Goal: Information Seeking & Learning: Check status

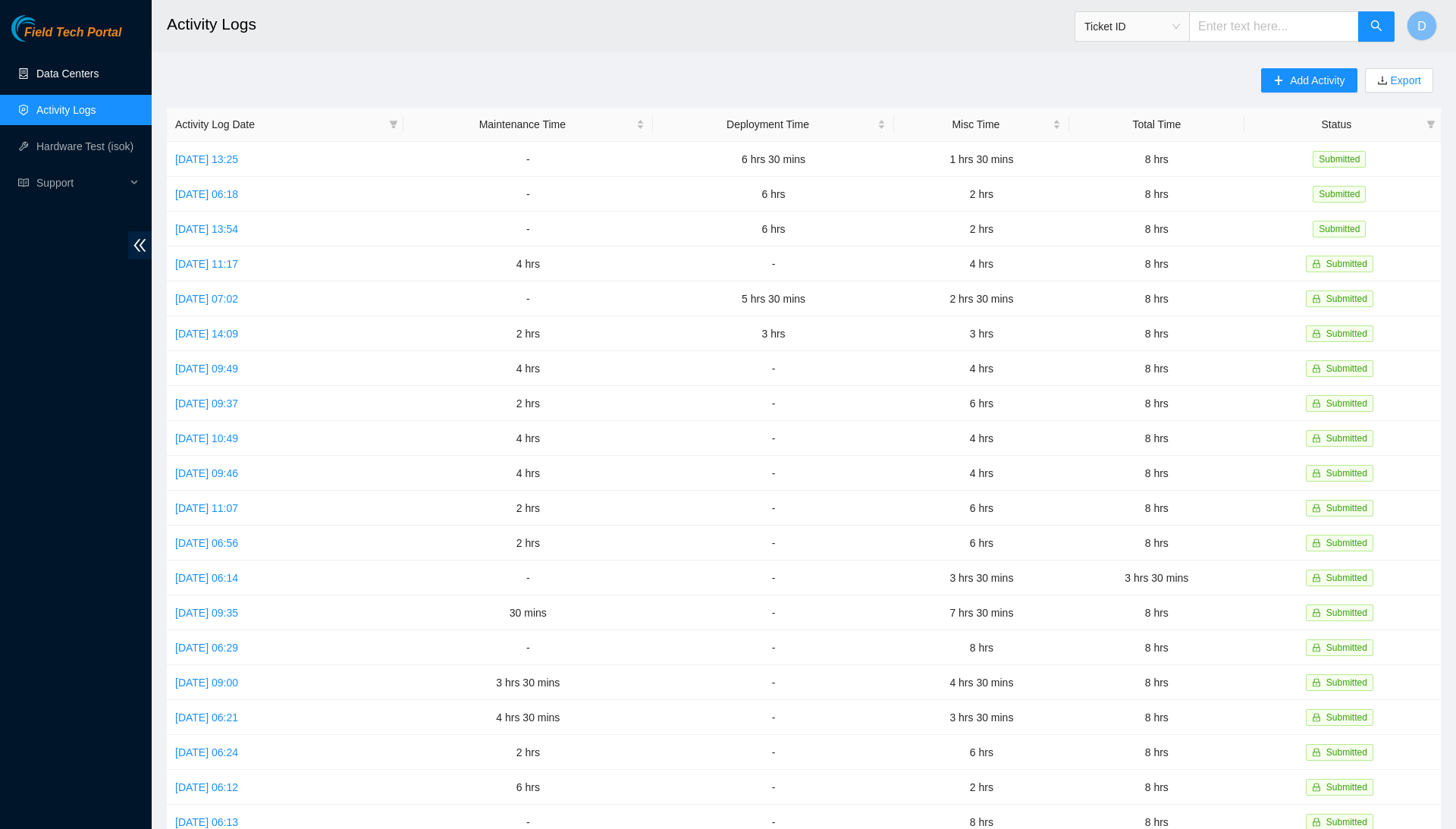
click at [99, 80] on link "Data Centers" at bounding box center [67, 73] width 62 height 12
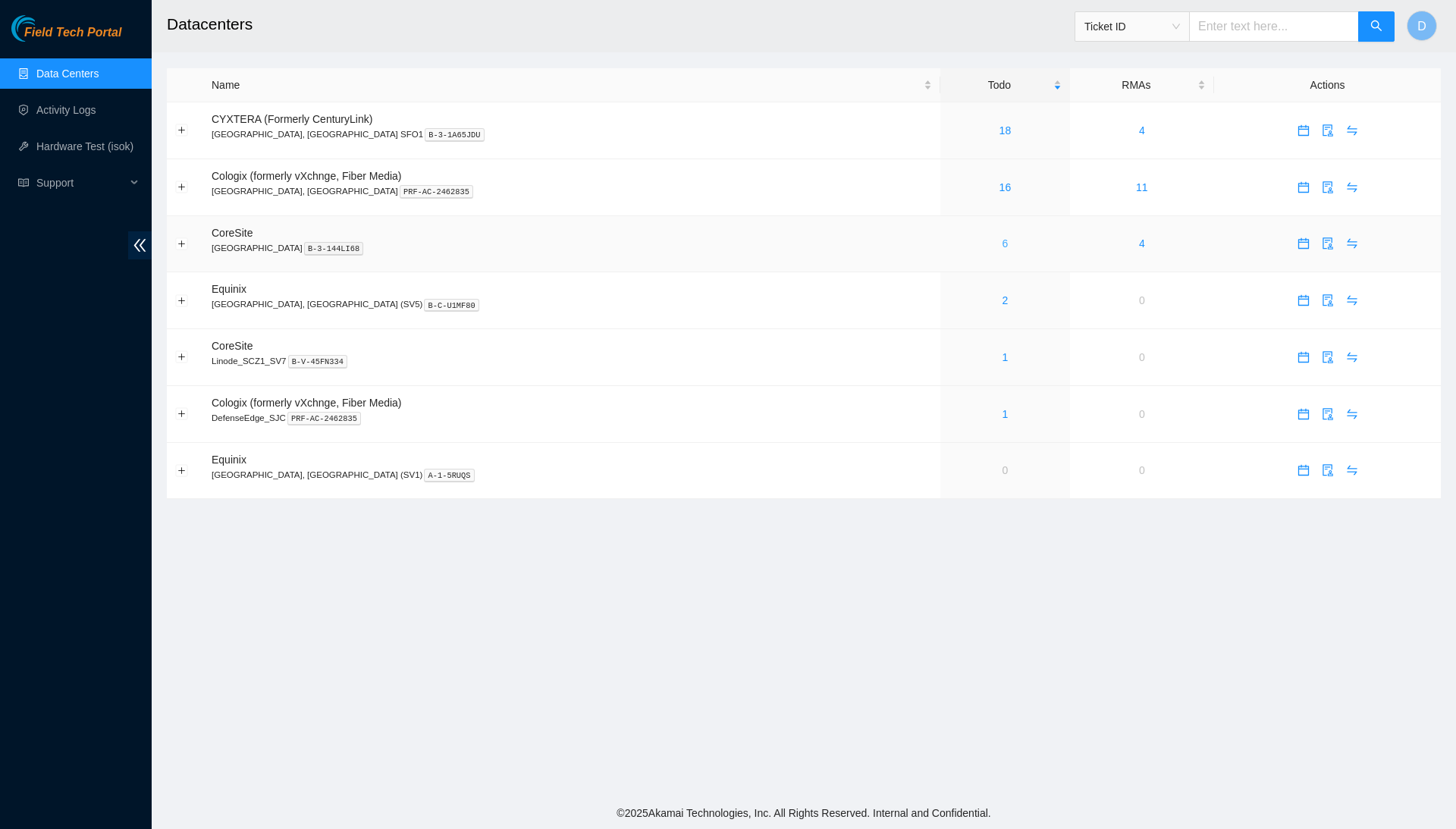
click at [1003, 246] on link "6" at bounding box center [1006, 243] width 6 height 12
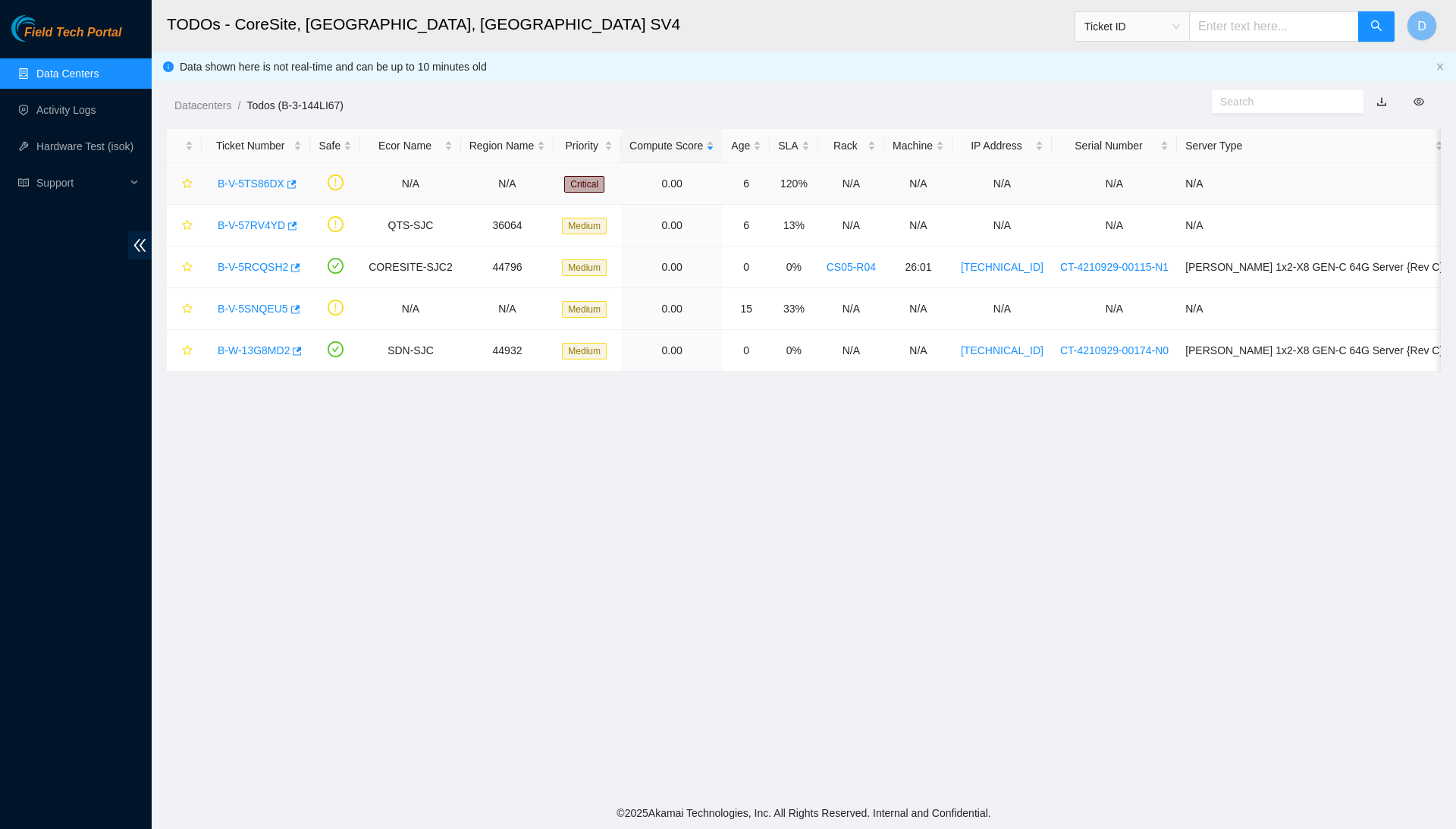
click at [256, 178] on link "B-V-5TS86DX" at bounding box center [250, 184] width 67 height 12
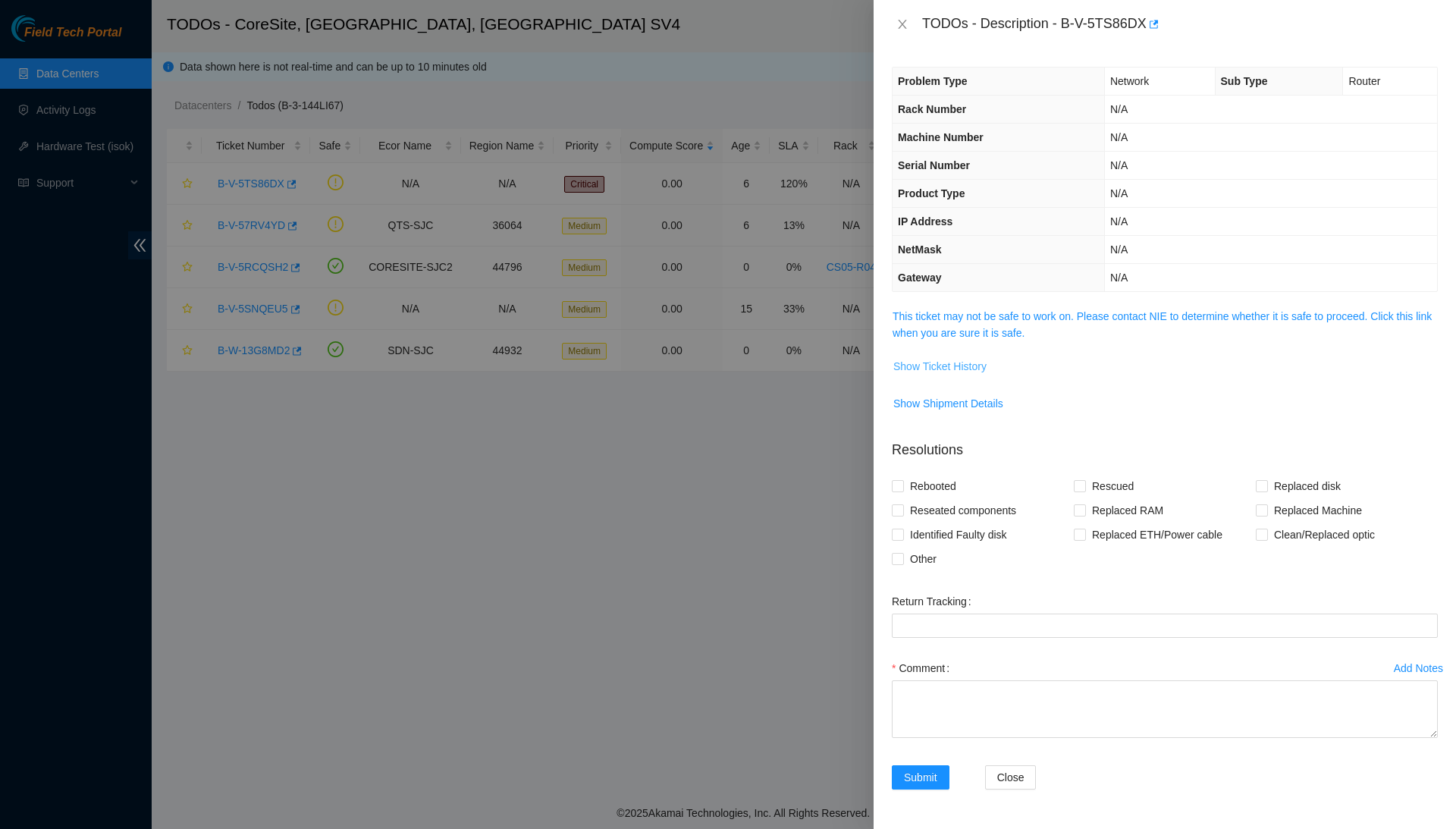
click at [962, 363] on span "Show Ticket History" at bounding box center [940, 367] width 93 height 17
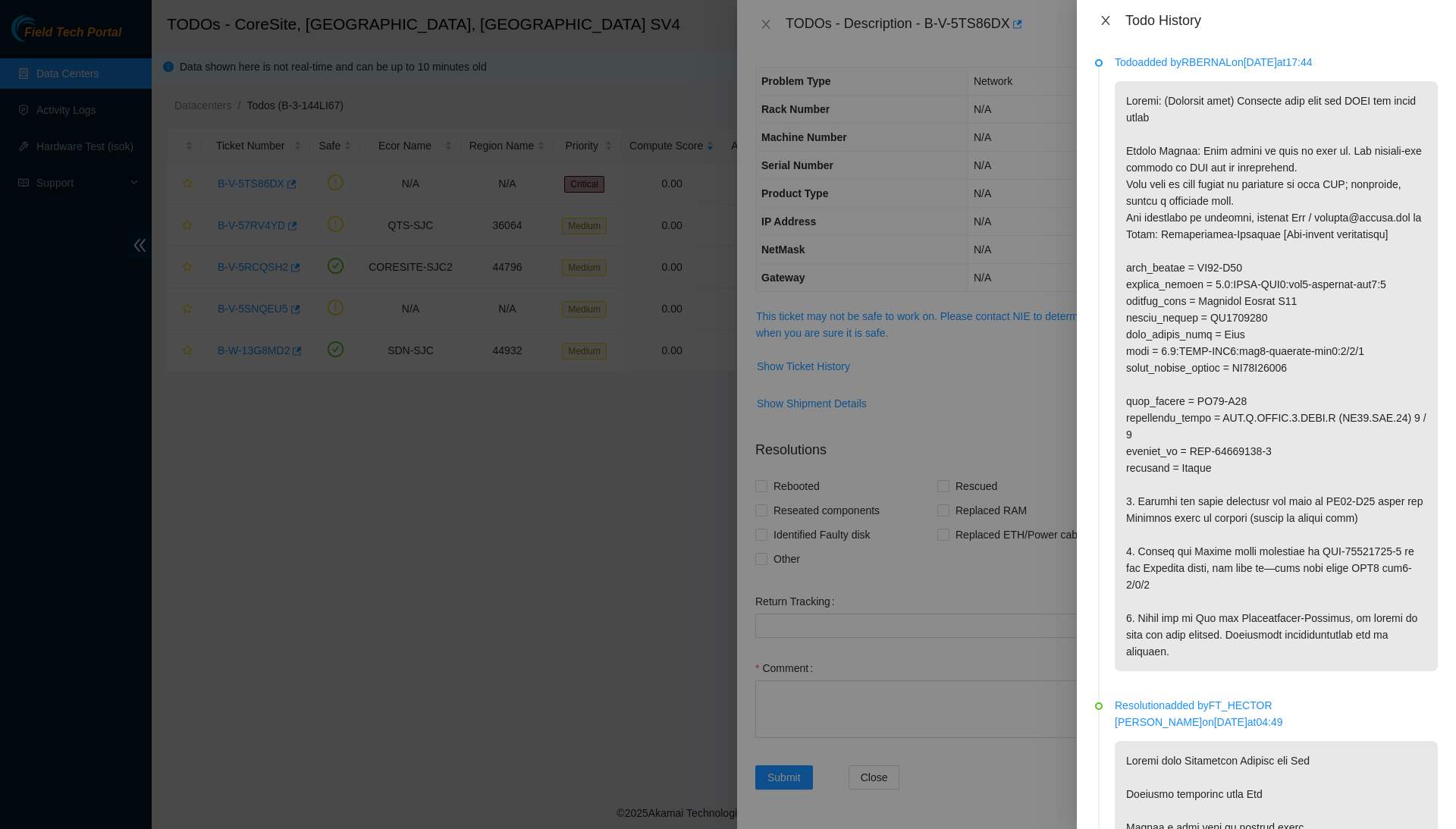
click at [1105, 26] on button "Close" at bounding box center [1105, 21] width 21 height 15
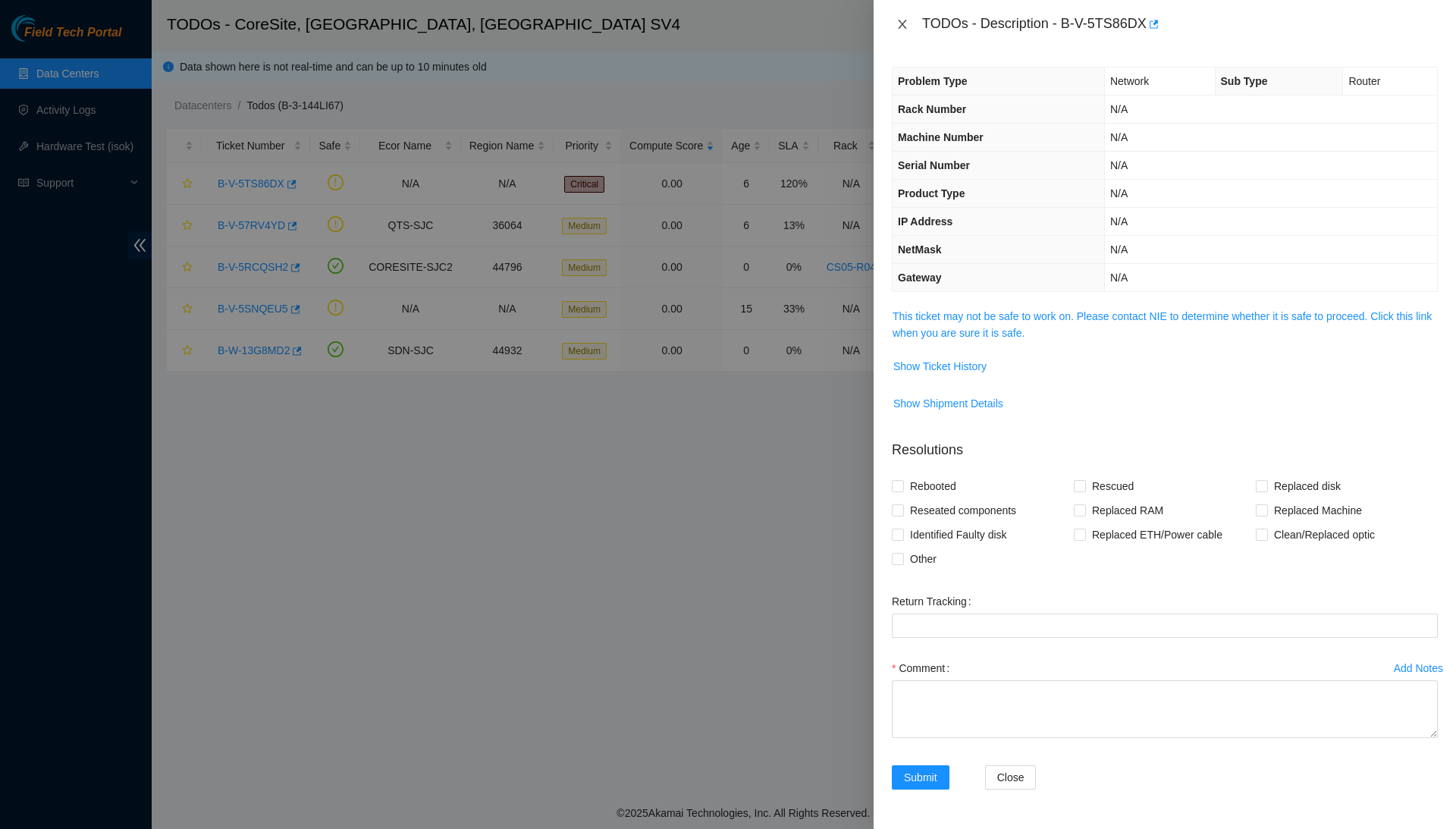
click at [905, 20] on icon "close" at bounding box center [902, 24] width 8 height 9
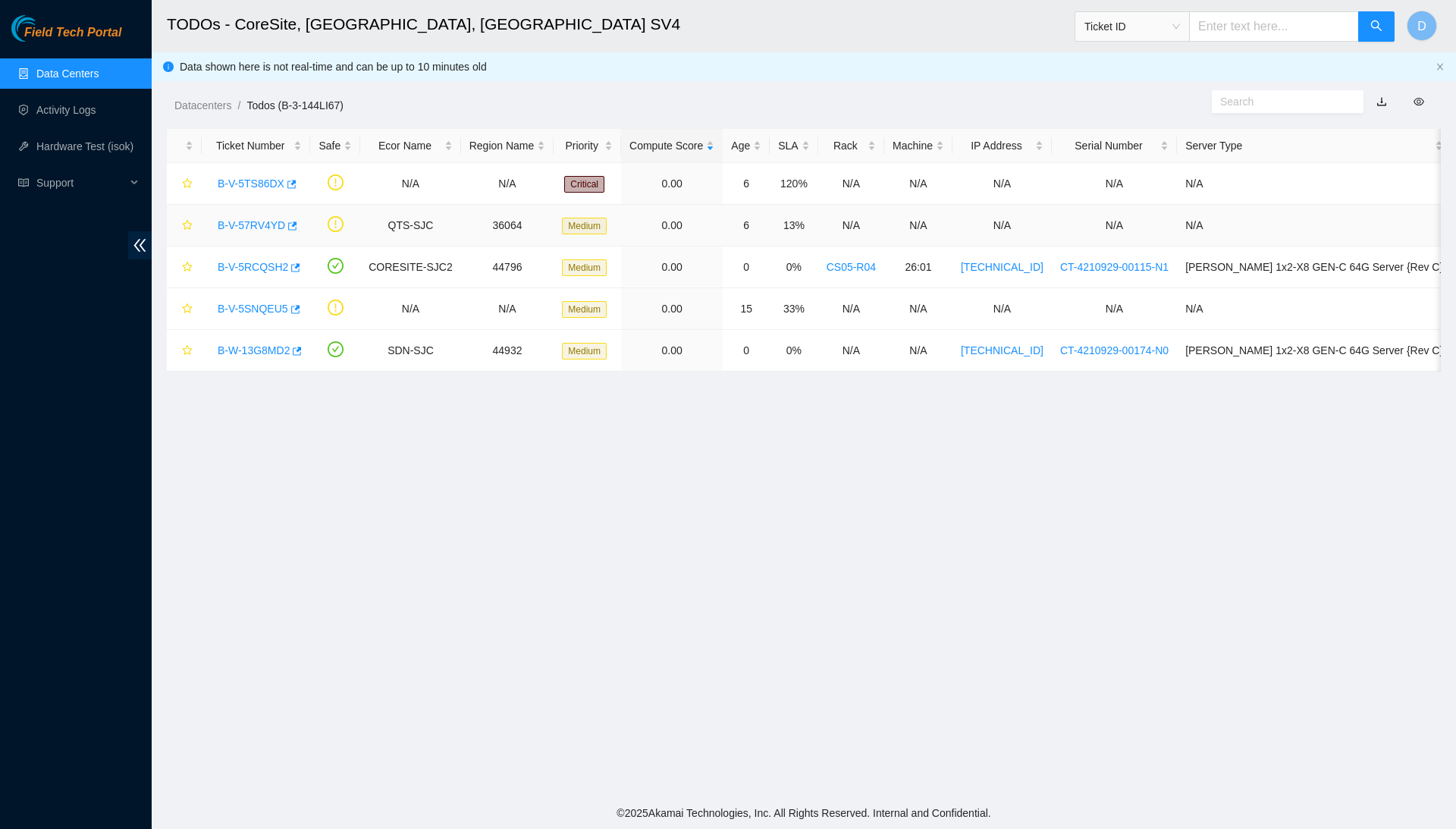
click at [273, 225] on link "B-V-57RV4YD" at bounding box center [251, 225] width 67 height 12
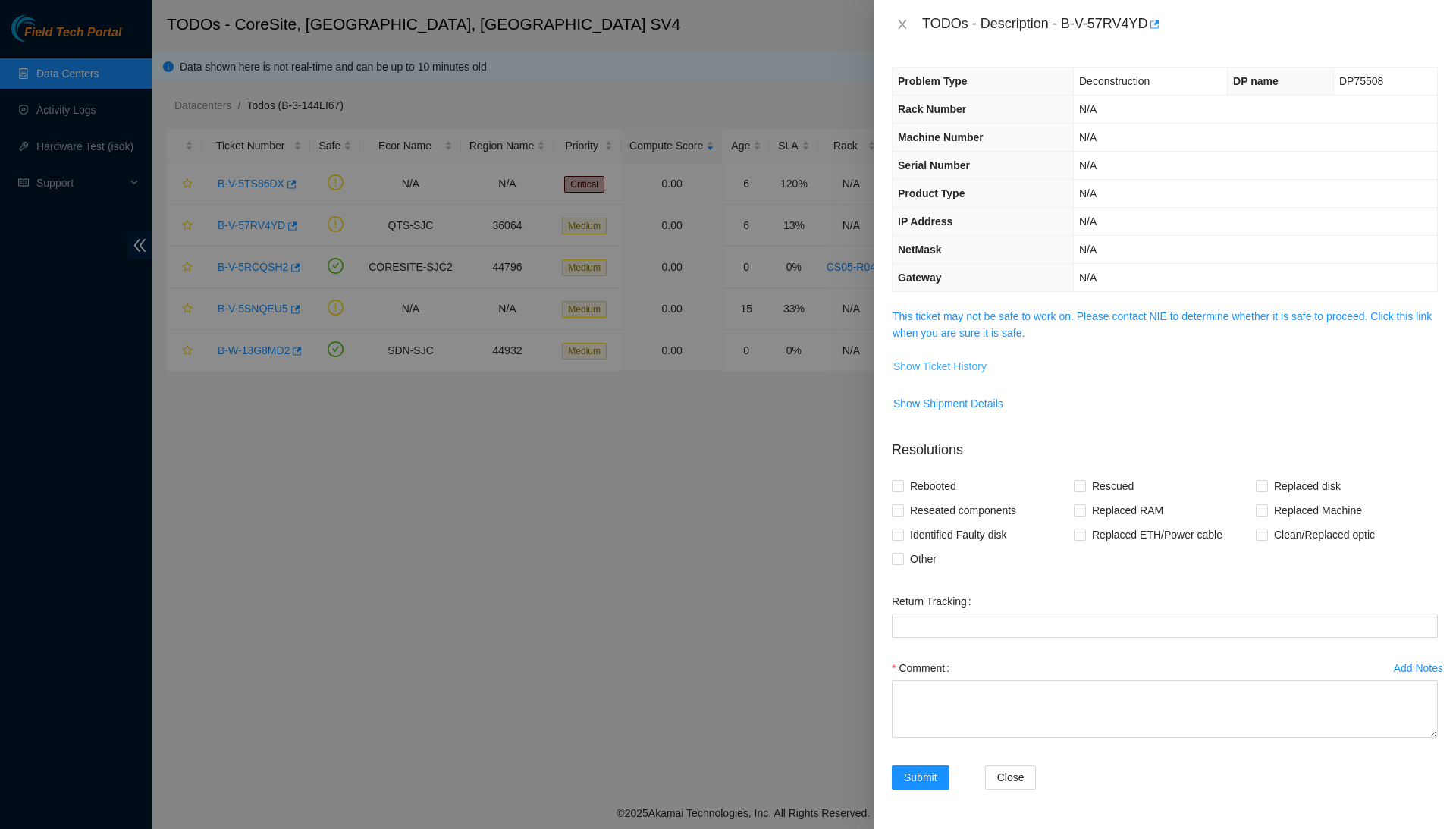
click at [968, 360] on span "Show Ticket History" at bounding box center [940, 367] width 93 height 17
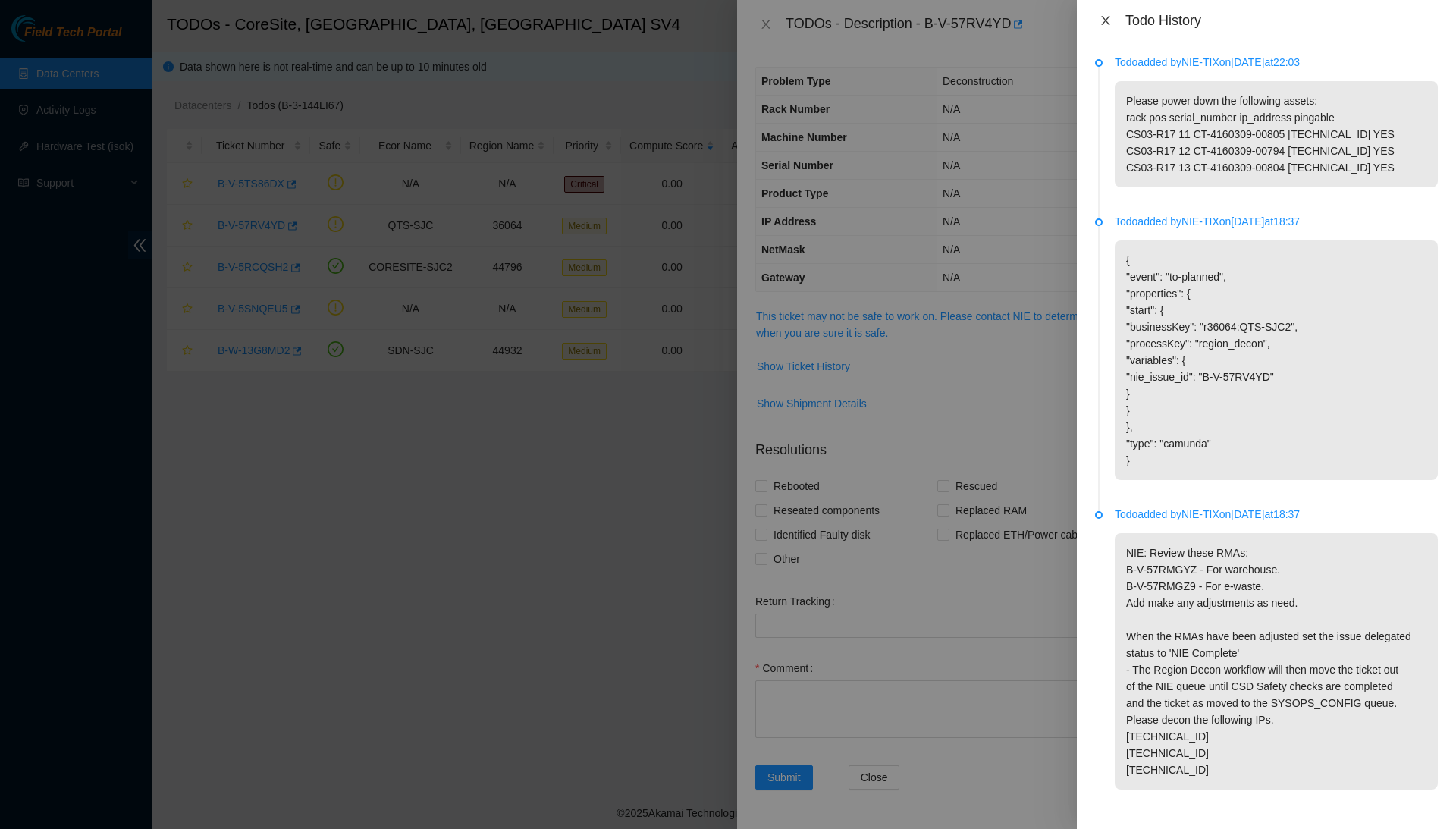
click at [1107, 17] on icon "close" at bounding box center [1105, 21] width 8 height 9
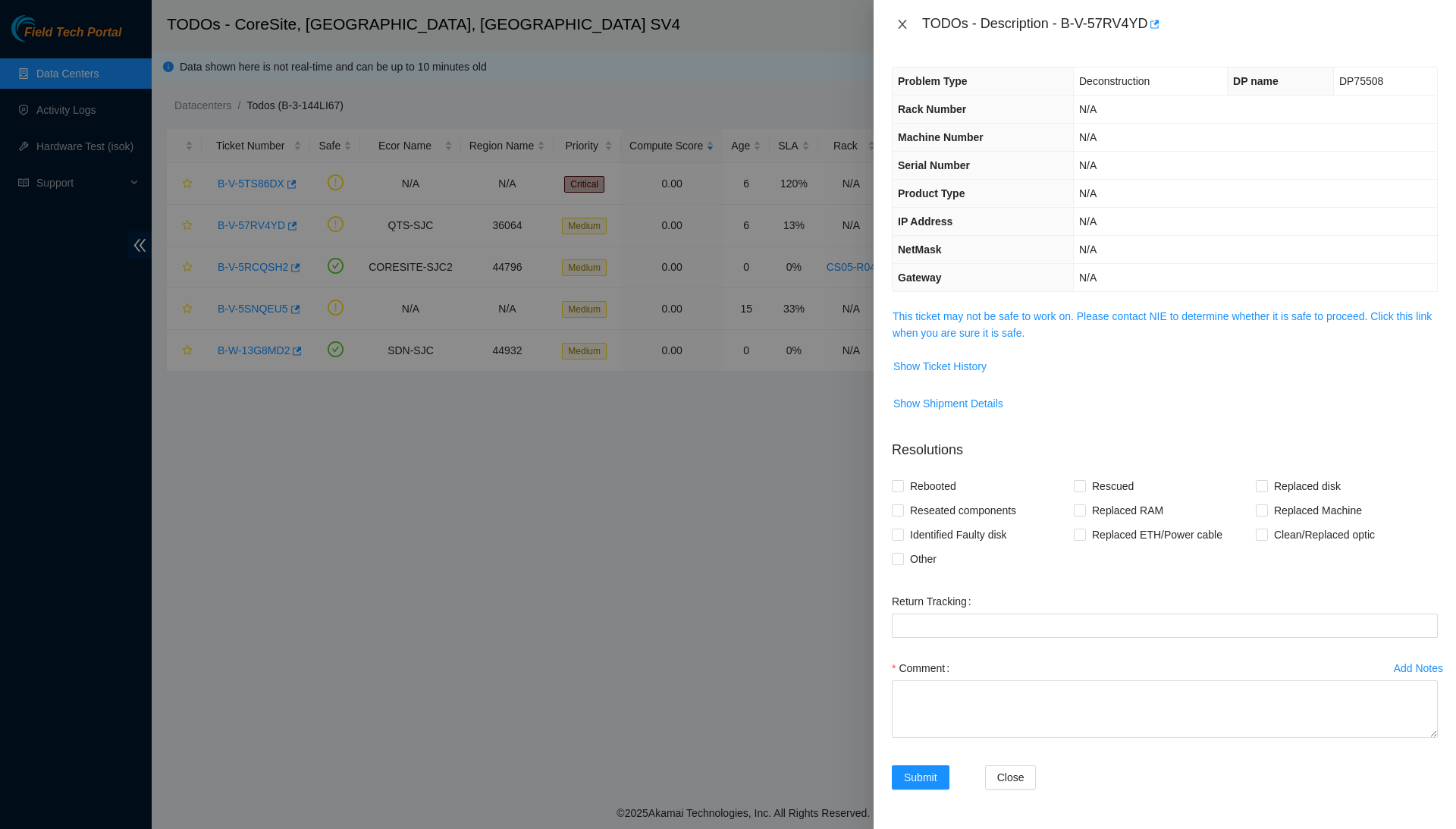
click at [910, 25] on button "Close" at bounding box center [903, 24] width 21 height 15
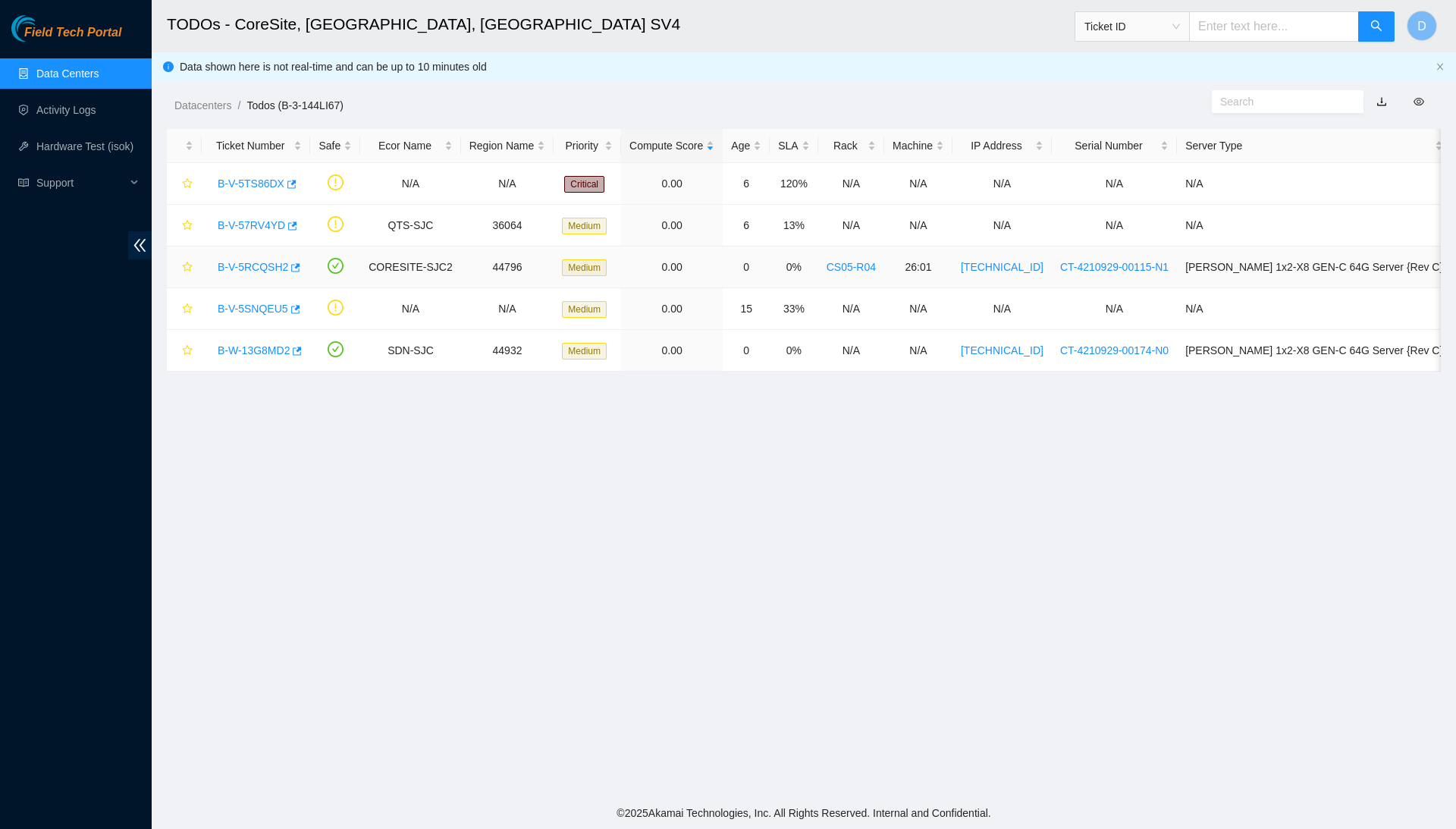
click at [277, 264] on link "B-V-5RCQSH2" at bounding box center [253, 267] width 70 height 12
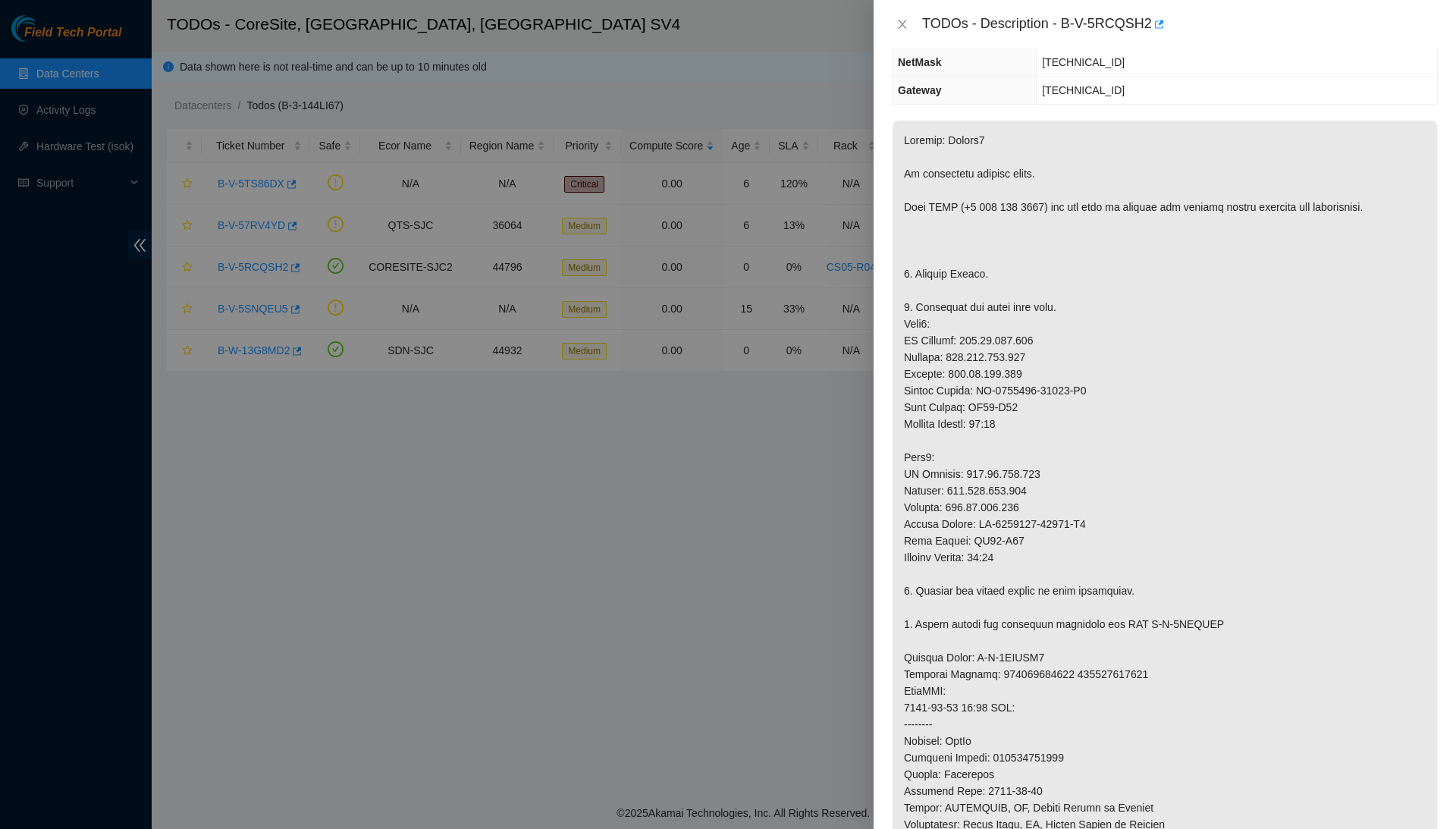
scroll to position [149, 0]
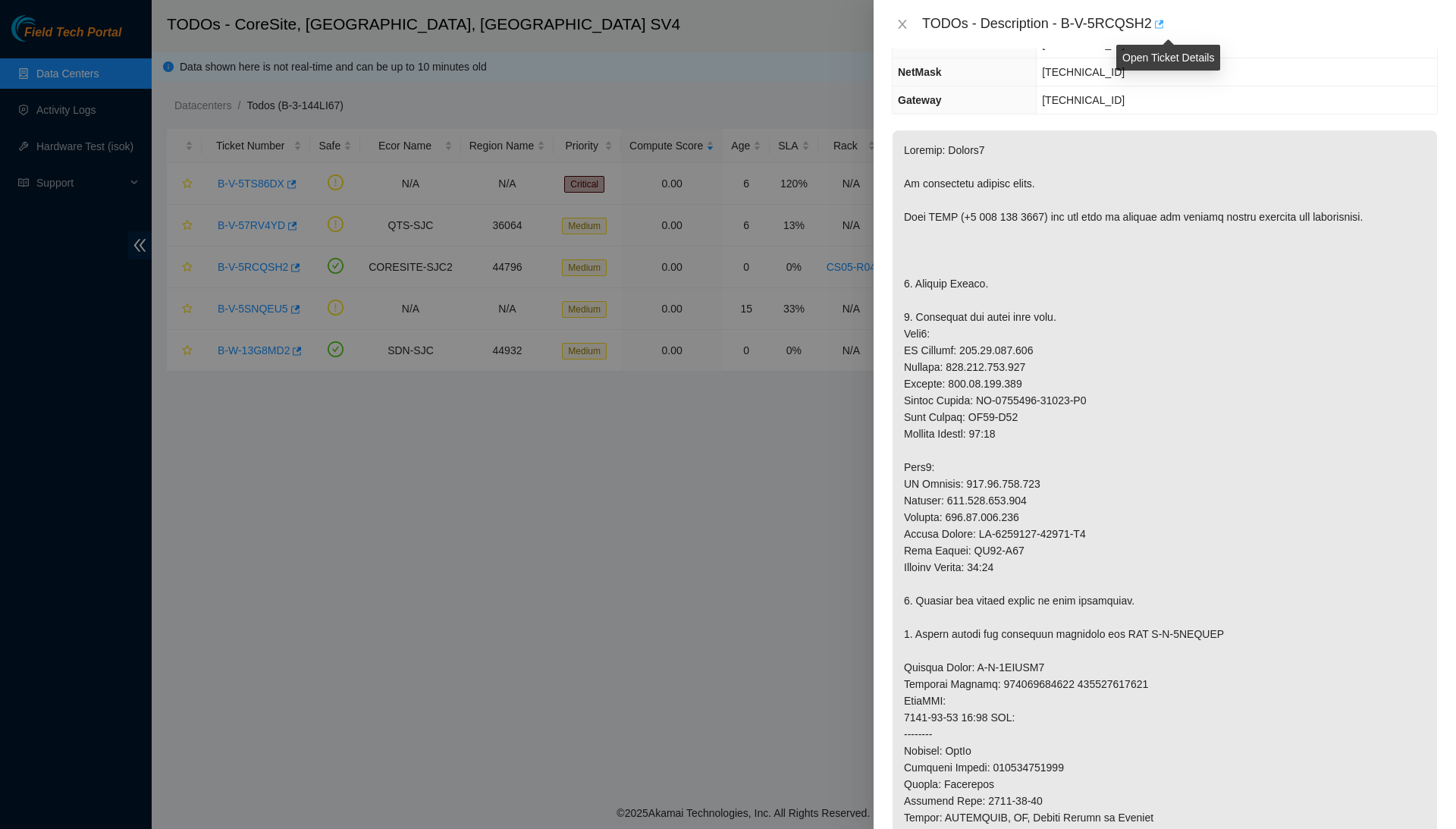
click at [1164, 20] on icon "button" at bounding box center [1158, 24] width 11 height 11
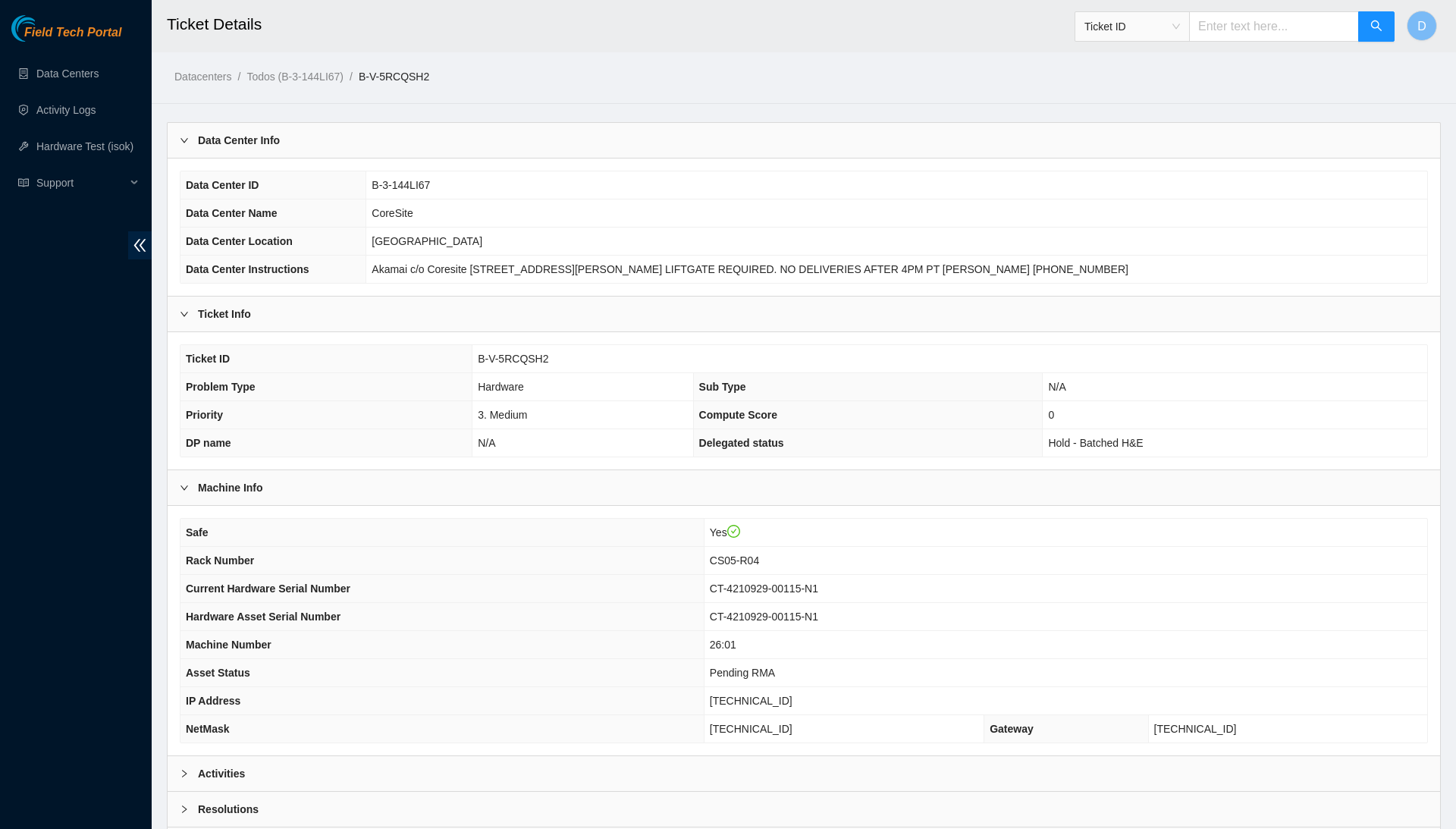
click at [511, 355] on span "B-V-5RCQSH2" at bounding box center [513, 359] width 70 height 12
copy span "B-V-5RCQSH2"
